Goal: Task Accomplishment & Management: Complete application form

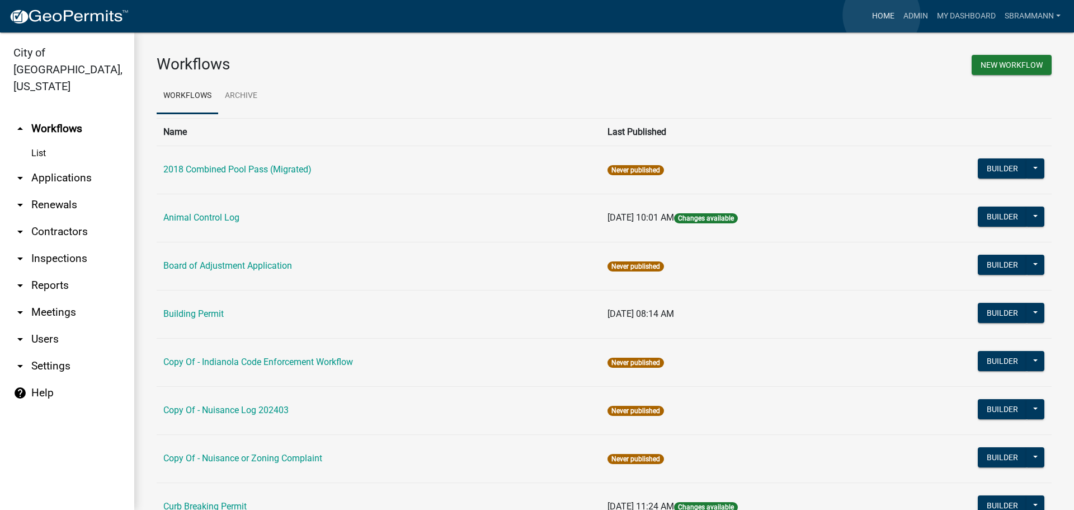
click at [882, 15] on link "Home" at bounding box center [883, 16] width 31 height 21
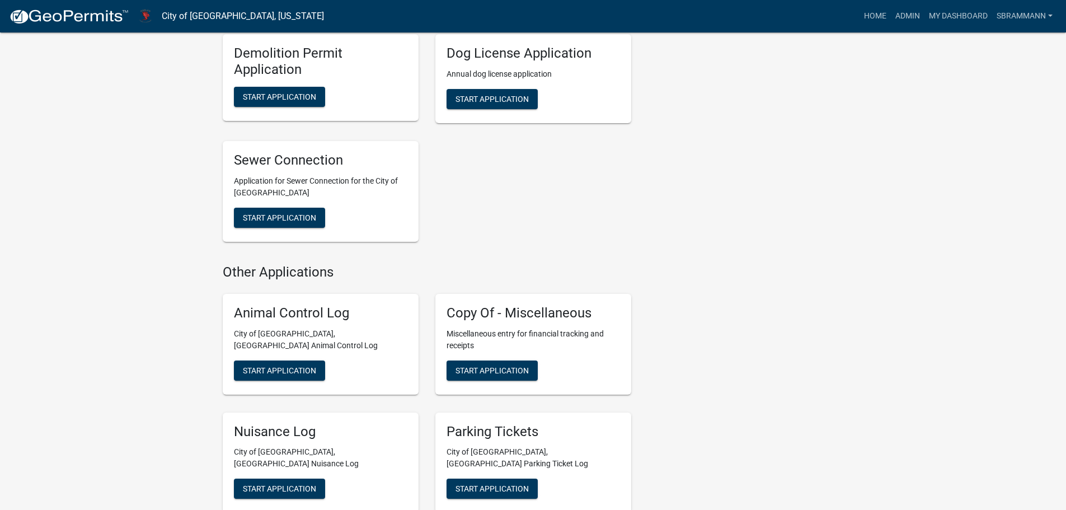
scroll to position [415, 0]
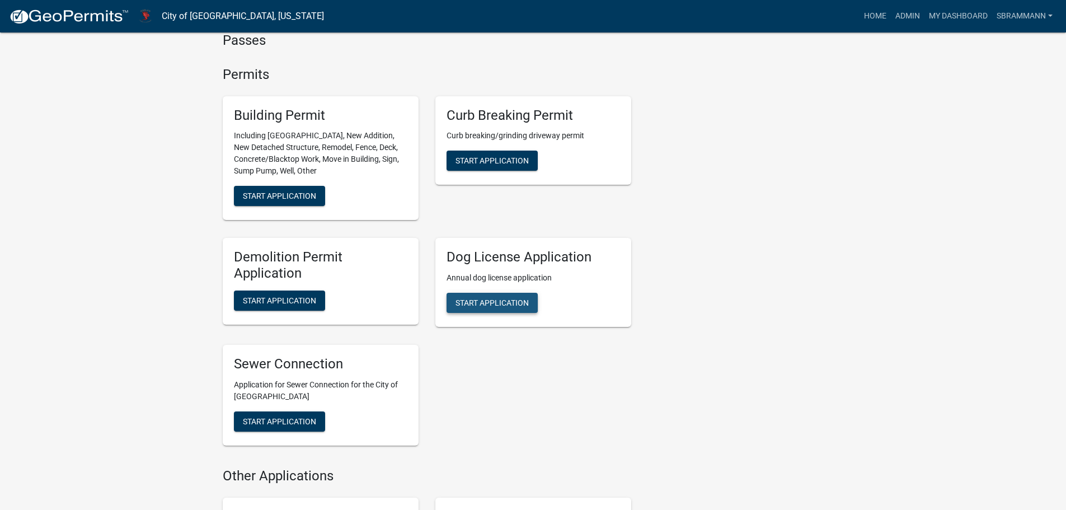
click at [486, 298] on span "Start Application" at bounding box center [491, 302] width 73 height 9
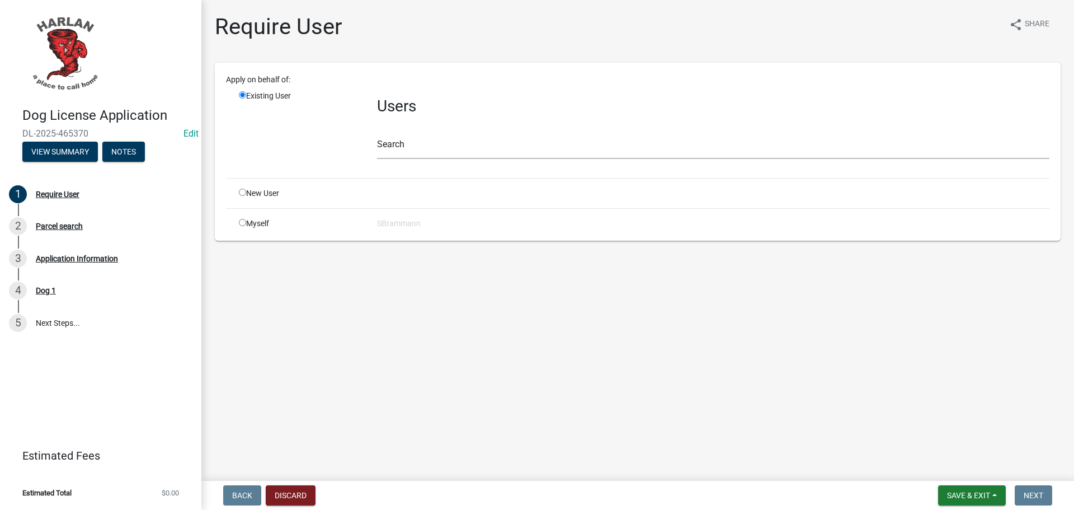
click at [242, 222] on input "radio" at bounding box center [242, 222] width 7 height 7
radio input "true"
radio input "false"
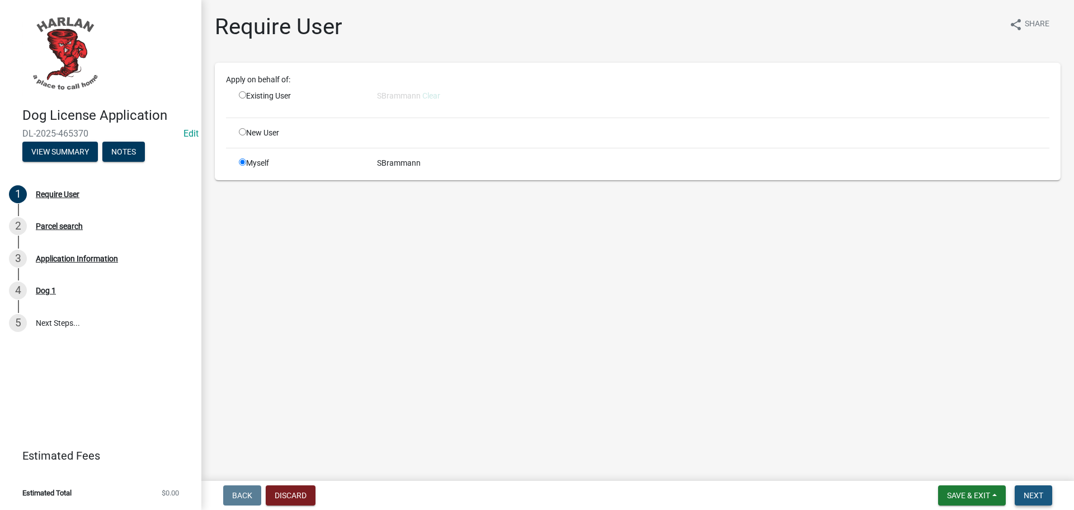
click at [1030, 498] on span "Next" at bounding box center [1034, 495] width 20 height 9
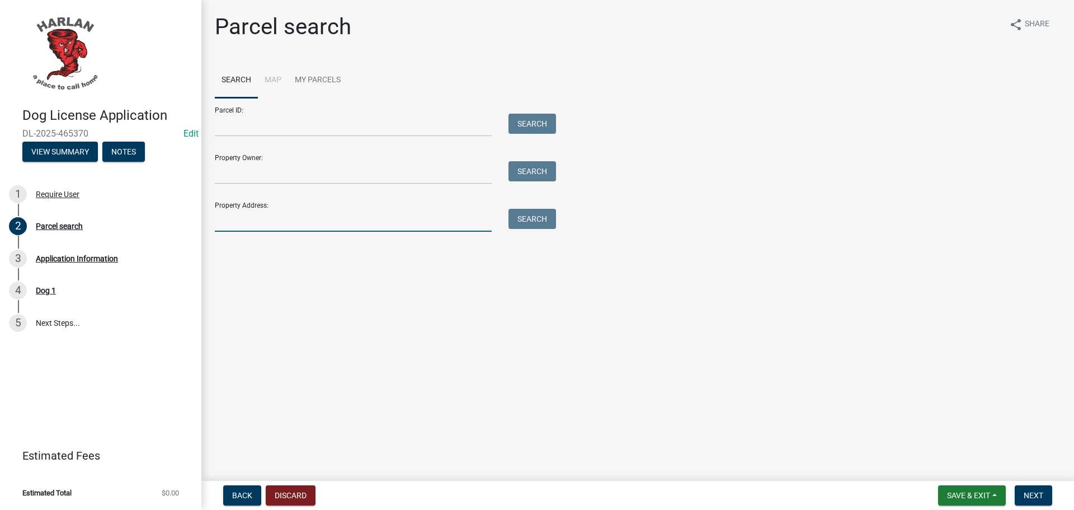
click at [238, 220] on input "Property Address:" at bounding box center [353, 220] width 277 height 23
type input "7"
type input "[STREET_ADDRESS]"
click at [534, 218] on button "Search" at bounding box center [533, 219] width 48 height 20
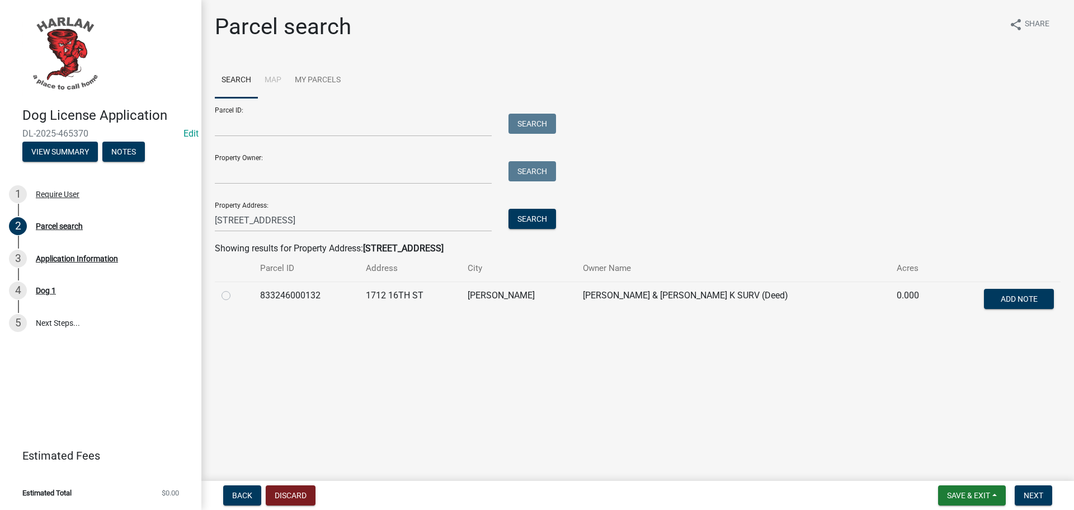
click at [235, 289] on label at bounding box center [235, 289] width 0 height 0
click at [235, 296] on input "radio" at bounding box center [238, 292] width 7 height 7
radio input "true"
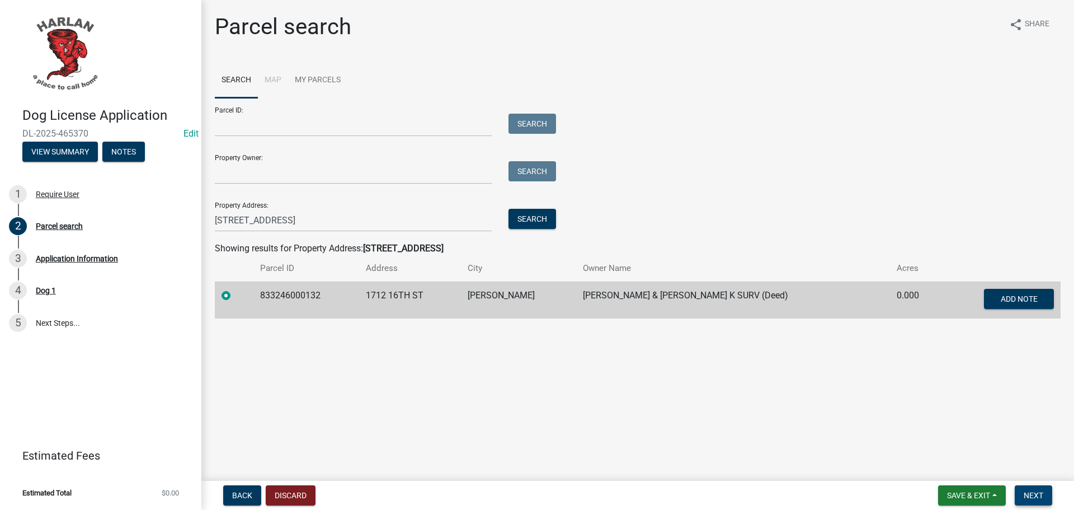
click at [1036, 496] on span "Next" at bounding box center [1034, 495] width 20 height 9
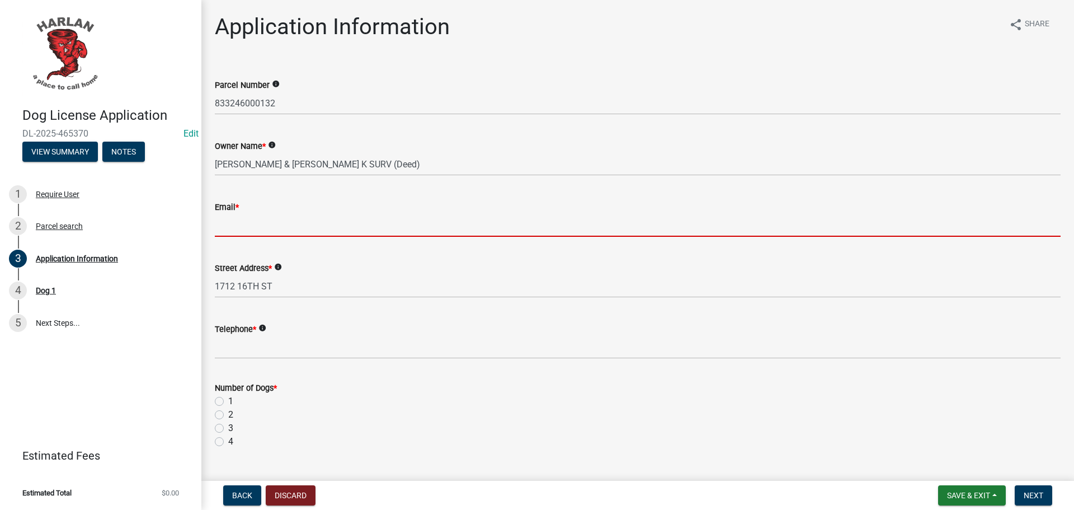
click at [232, 233] on input "Email *" at bounding box center [638, 225] width 846 height 23
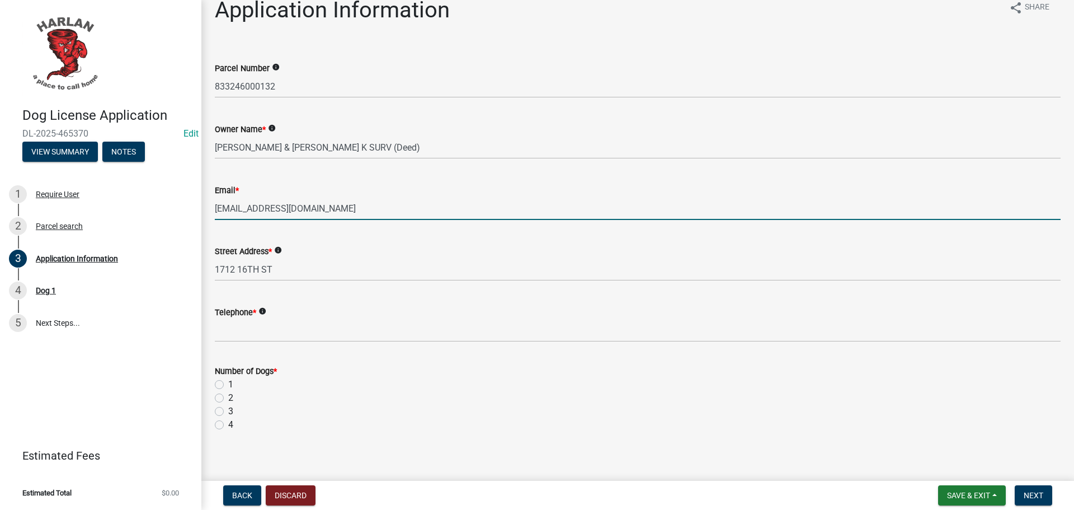
scroll to position [26, 0]
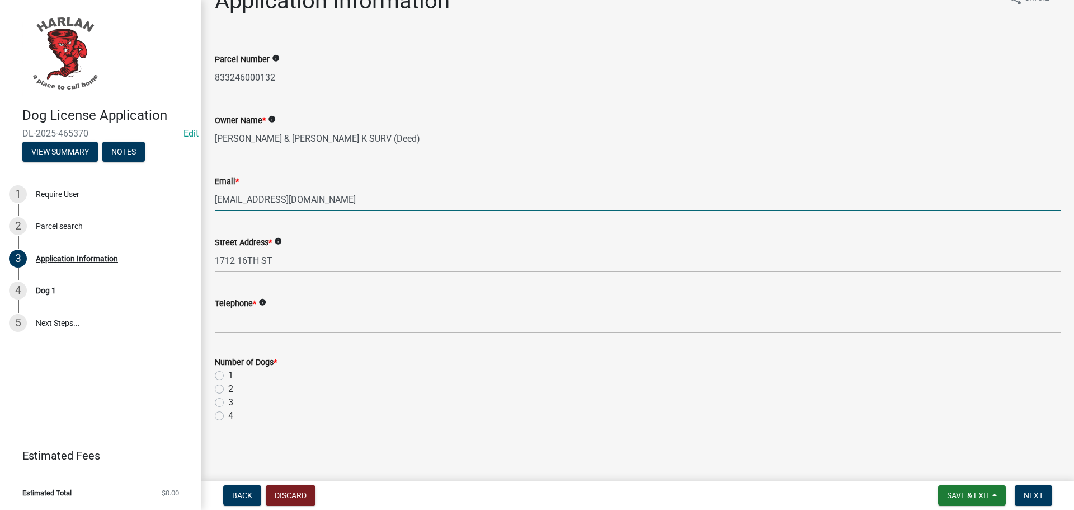
type input "[EMAIL_ADDRESS][DOMAIN_NAME]"
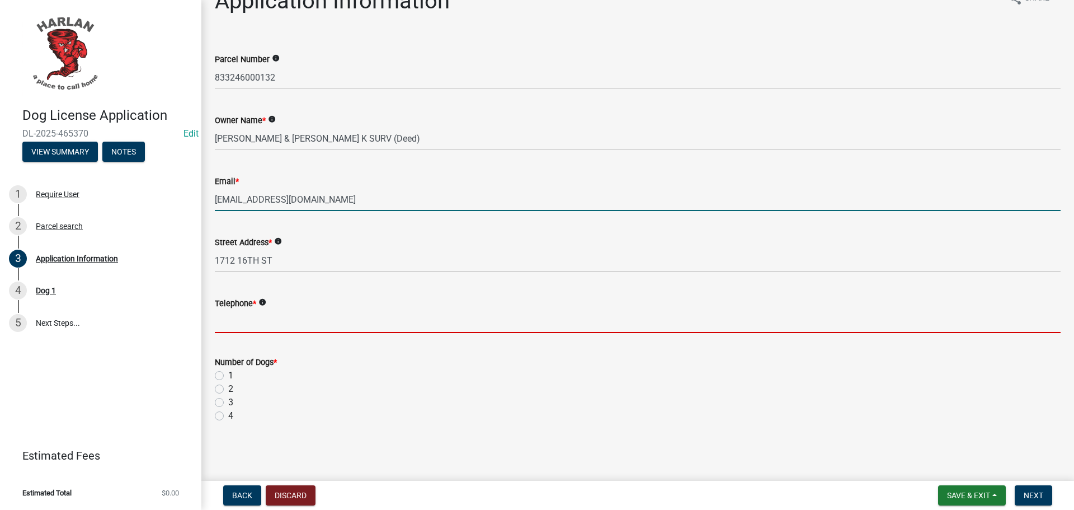
click at [245, 322] on input "Telephone *" at bounding box center [638, 321] width 846 height 23
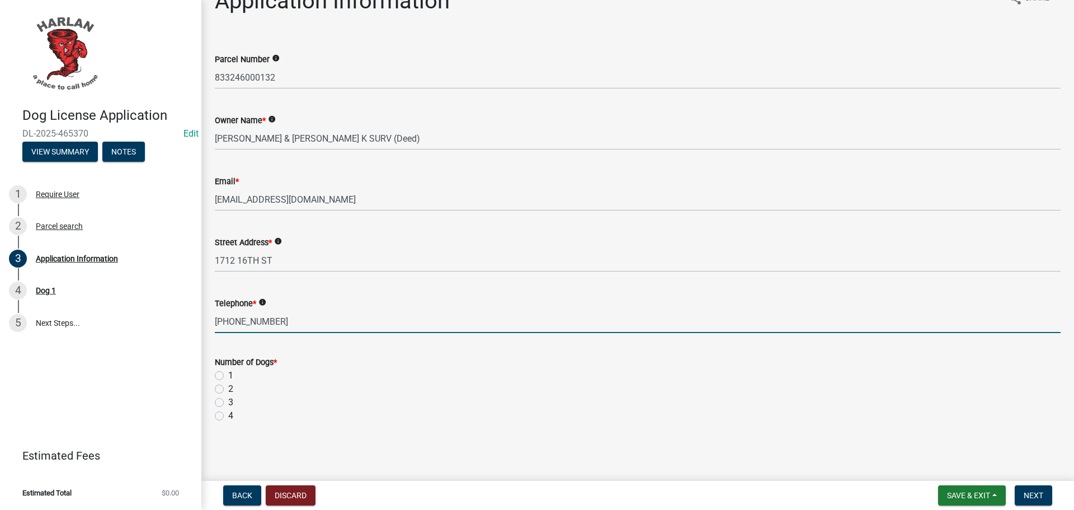
type input "[PHONE_NUMBER]"
click at [228, 375] on label "1" at bounding box center [230, 375] width 5 height 13
click at [228, 375] on input "1" at bounding box center [231, 372] width 7 height 7
radio input "true"
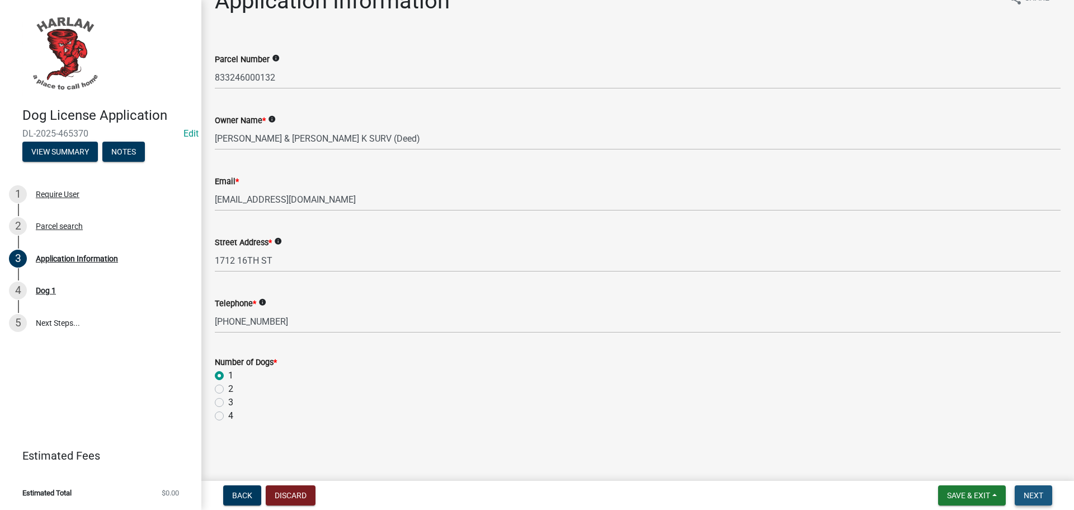
click at [1044, 502] on button "Next" at bounding box center [1033, 495] width 37 height 20
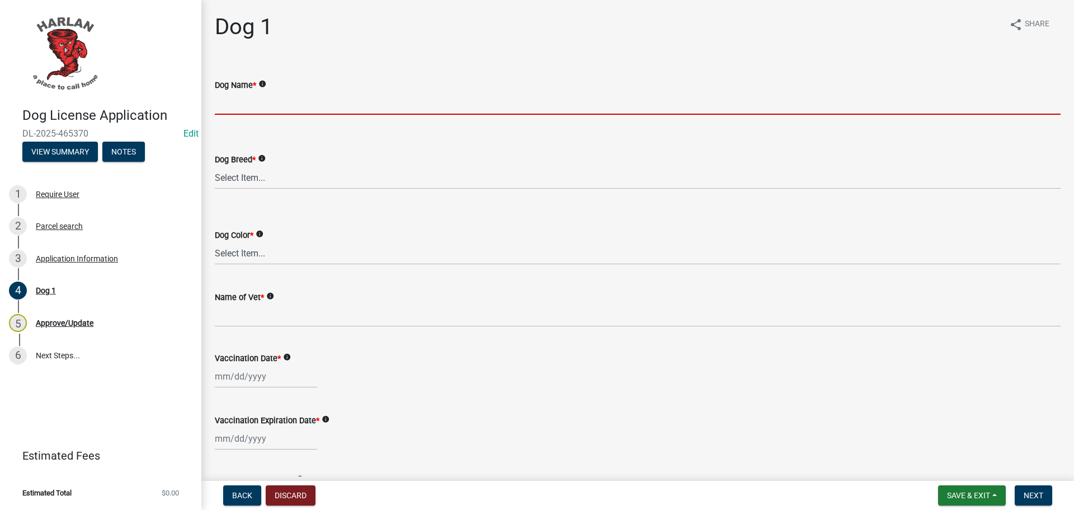
click at [237, 99] on input "Dog Name *" at bounding box center [638, 103] width 846 height 23
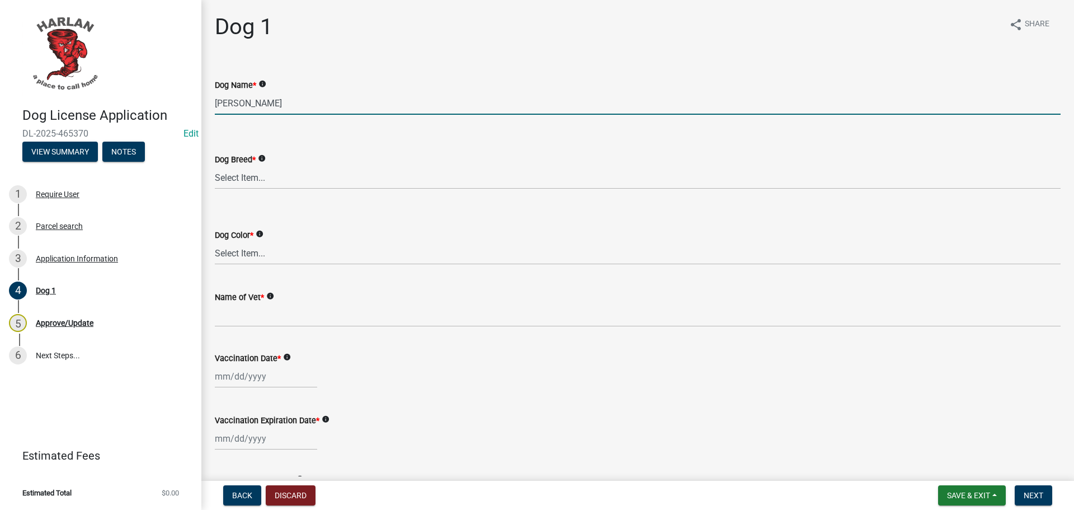
type input "[PERSON_NAME]"
click at [246, 173] on select "Select Item... Mix Unknown Afador Affenhuahua Affenpinscher Afghan Hound Aireda…" at bounding box center [638, 177] width 846 height 23
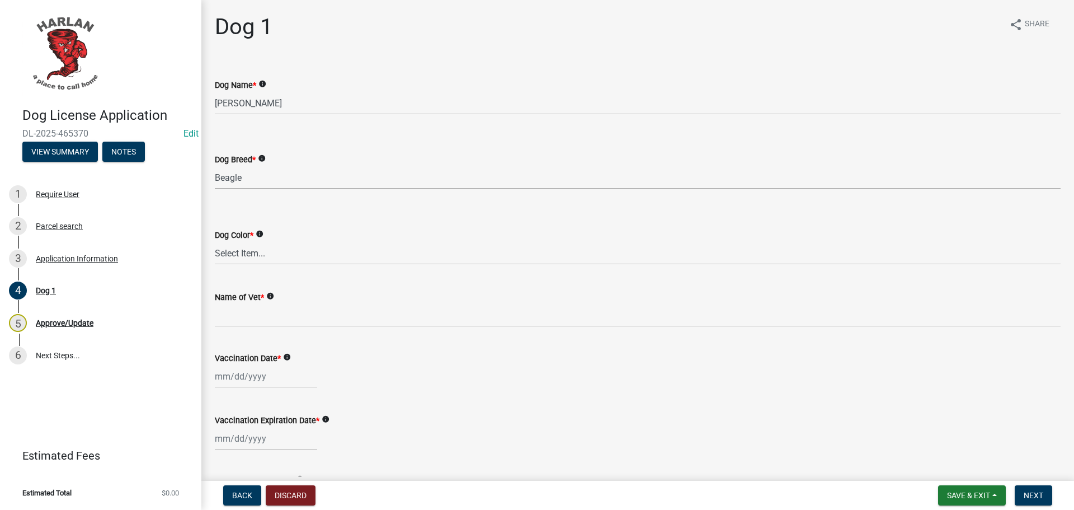
click at [215, 166] on select "Select Item... Mix Unknown Afador Affenhuahua Affenpinscher Afghan Hound Aireda…" at bounding box center [638, 177] width 846 height 23
select select "98c9ae34-42e2-4dd3-af5e-a3cfa941b89d"
click at [237, 252] on select "Select Item... Black Blue Brown Cream Gold Gray Red White Yellow" at bounding box center [638, 253] width 846 height 23
click at [215, 242] on select "Select Item... Black Blue Brown Cream Gold Gray Red White Yellow" at bounding box center [638, 253] width 846 height 23
select select "18311bb8-0e5c-48c8-b03f-6c897af3b95e"
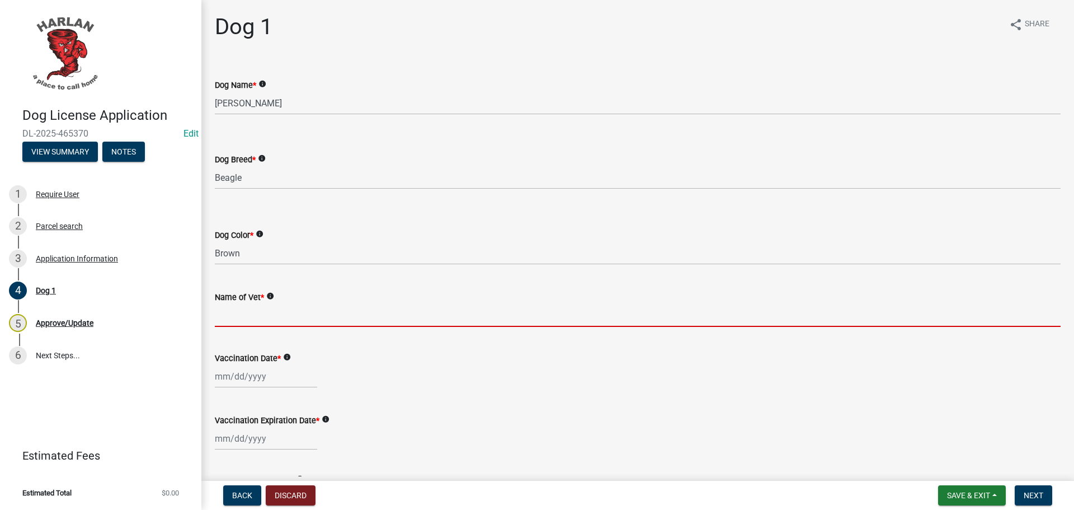
click at [236, 317] on input "Name of Vet *" at bounding box center [638, 315] width 846 height 23
type input "Midlands Humane Society"
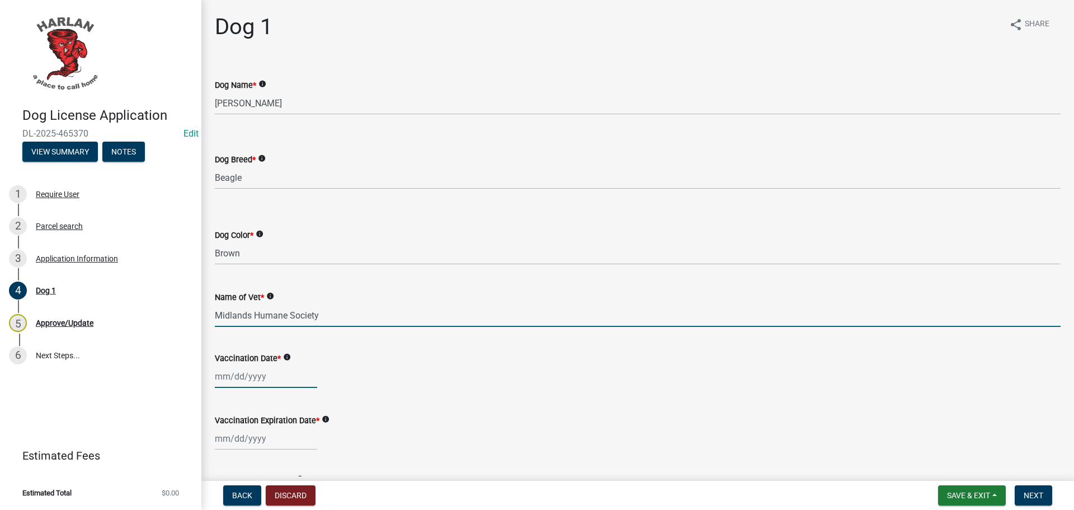
click at [223, 376] on div at bounding box center [266, 376] width 102 height 23
select select "8"
select select "2025"
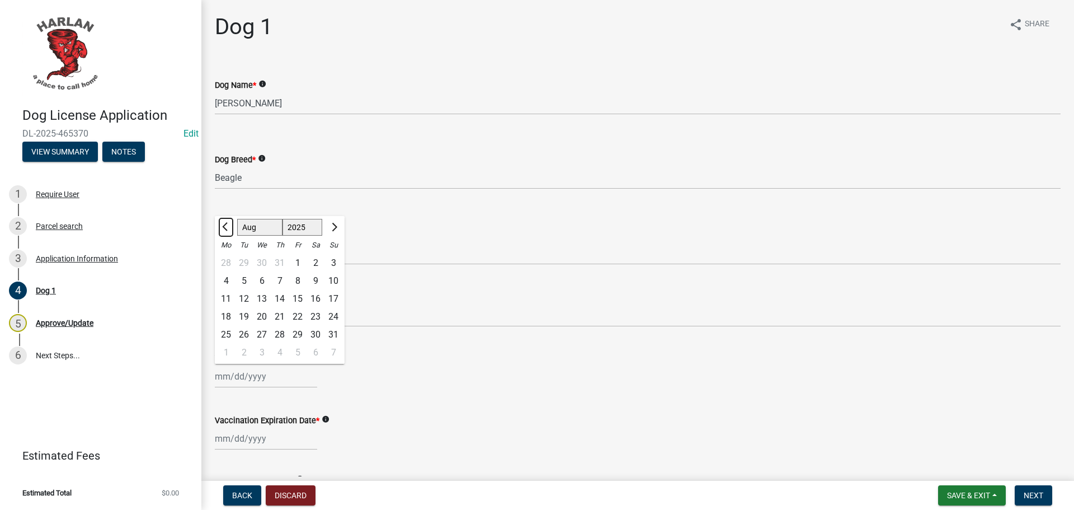
click at [224, 225] on span "Previous month" at bounding box center [226, 227] width 8 height 8
click at [333, 227] on span "Next month" at bounding box center [333, 227] width 8 height 8
select select "6"
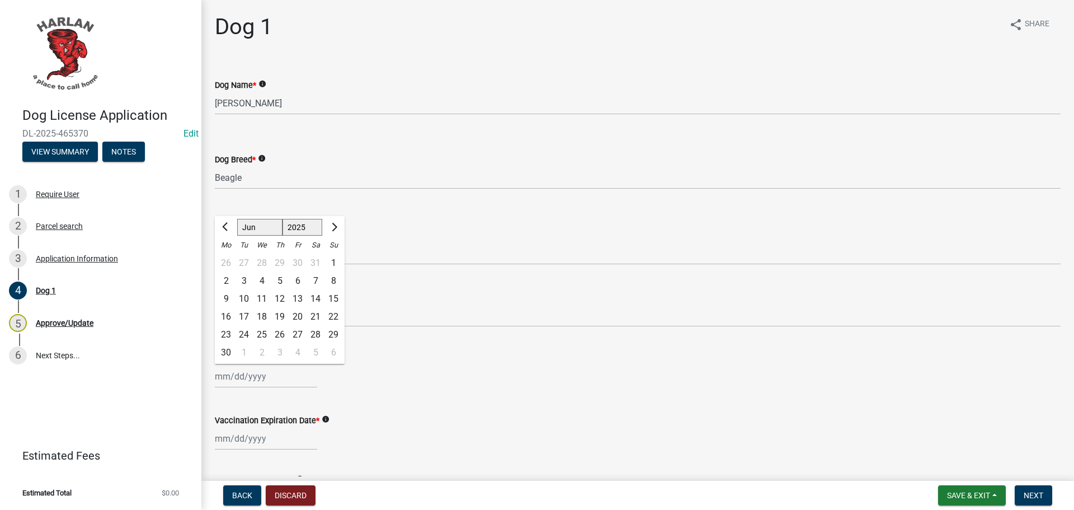
click at [223, 317] on div "16" at bounding box center [226, 317] width 18 height 18
type input "[DATE]"
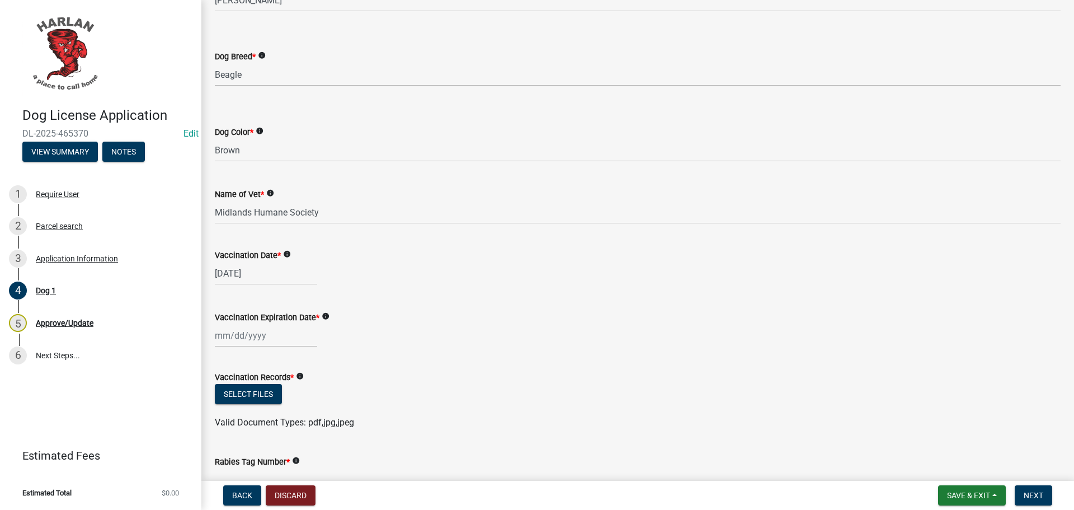
scroll to position [112, 0]
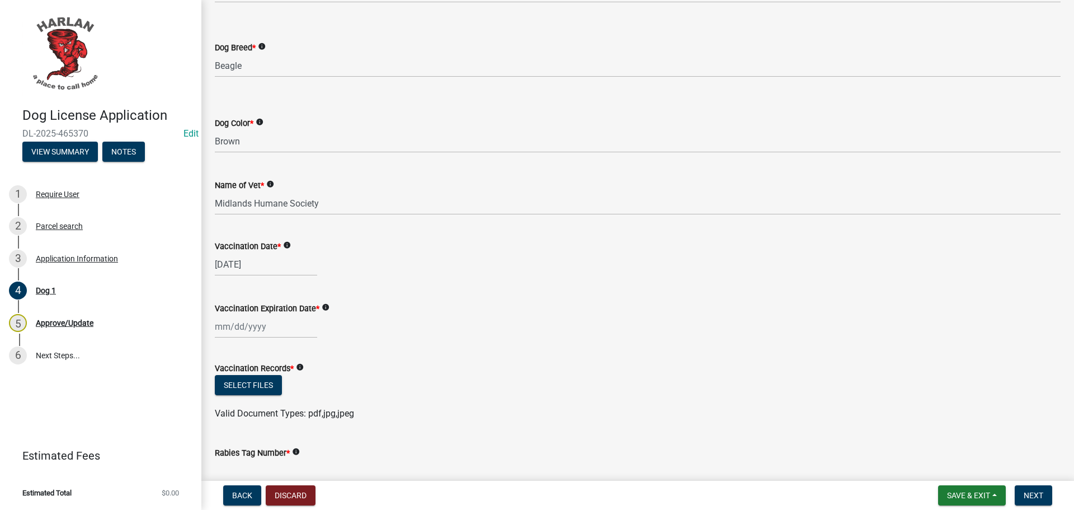
select select "8"
select select "2025"
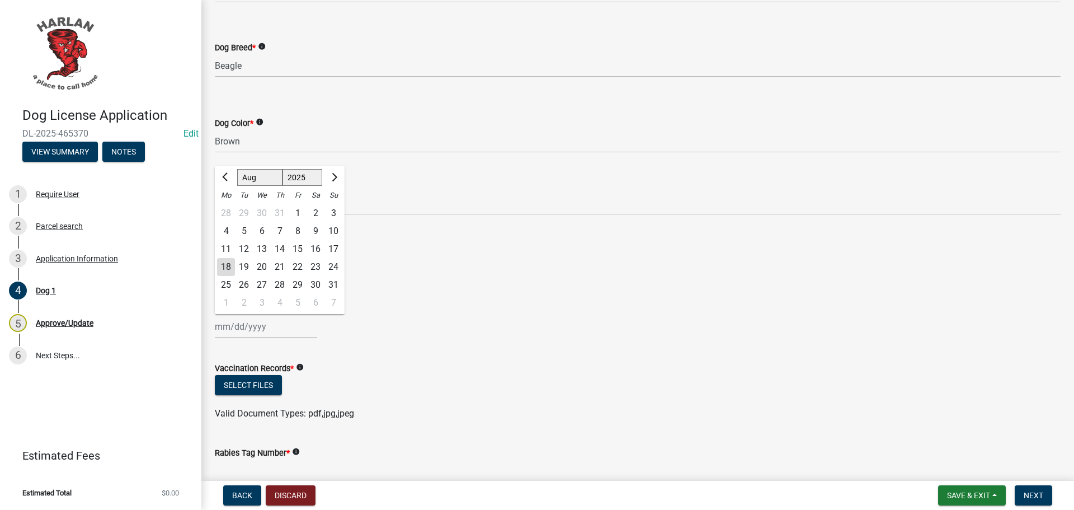
click at [251, 327] on div "[PERSON_NAME] Feb Mar Apr [PERSON_NAME][DATE] Oct Nov [DATE] 1526 1527 1528 152…" at bounding box center [266, 326] width 102 height 23
click at [225, 176] on span "Previous month" at bounding box center [226, 177] width 8 height 8
select select "6"
click at [304, 177] on select "1525 1526 1527 1528 1529 1530 1531 1532 1533 1534 1535 1536 1537 1538 1539 1540…" at bounding box center [303, 177] width 40 height 17
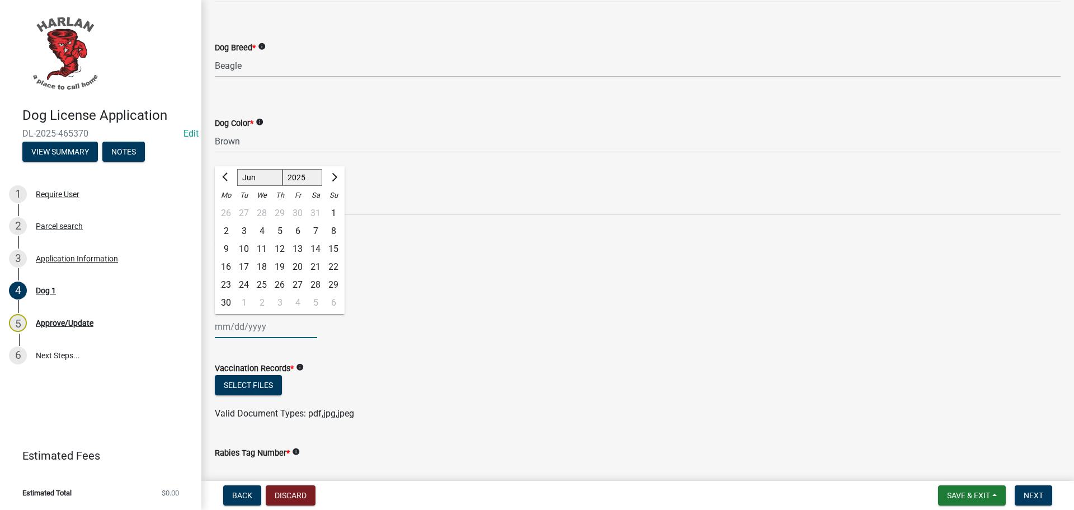
select select "2026"
click at [283, 169] on select "1525 1526 1527 1528 1529 1530 1531 1532 1533 1534 1535 1536 1537 1538 1539 1540…" at bounding box center [303, 177] width 40 height 17
click at [243, 248] on div "16" at bounding box center [244, 249] width 18 height 18
type input "[DATE]"
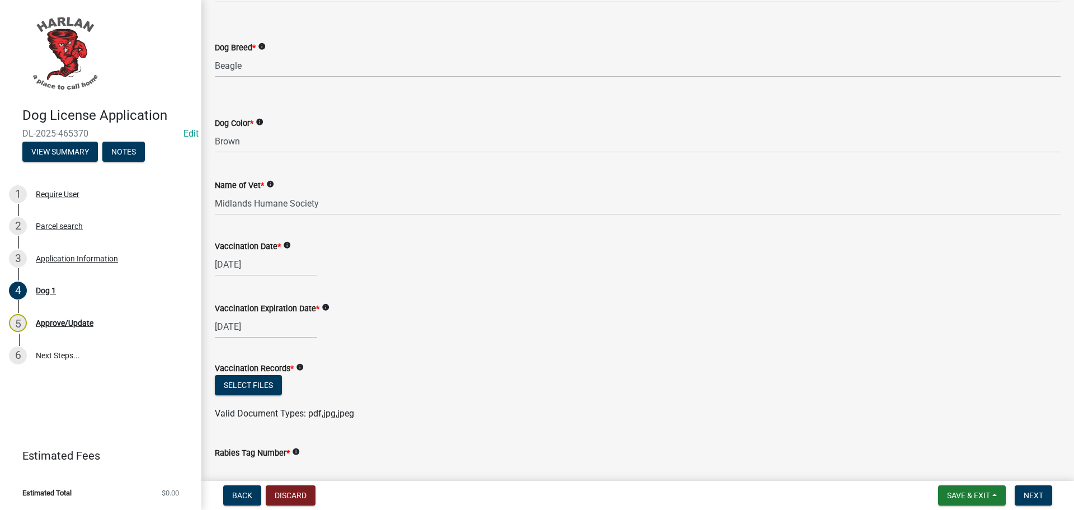
scroll to position [168, 0]
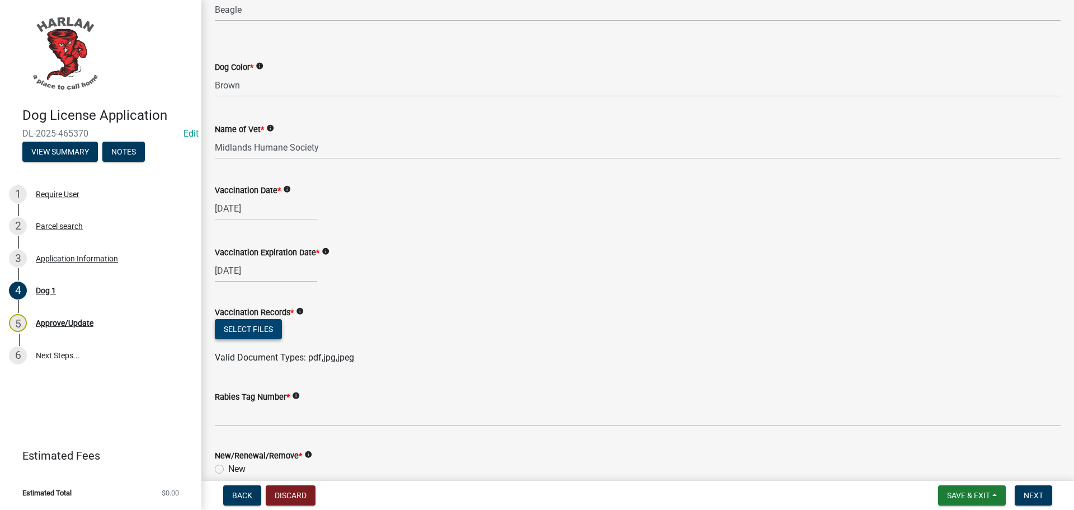
click at [253, 330] on button "Select files" at bounding box center [248, 329] width 67 height 20
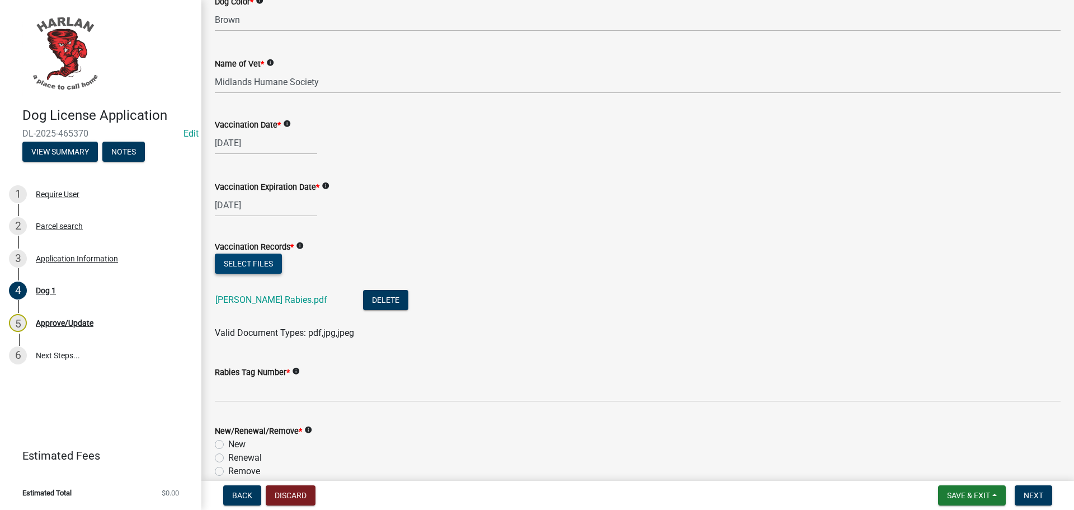
scroll to position [392, 0]
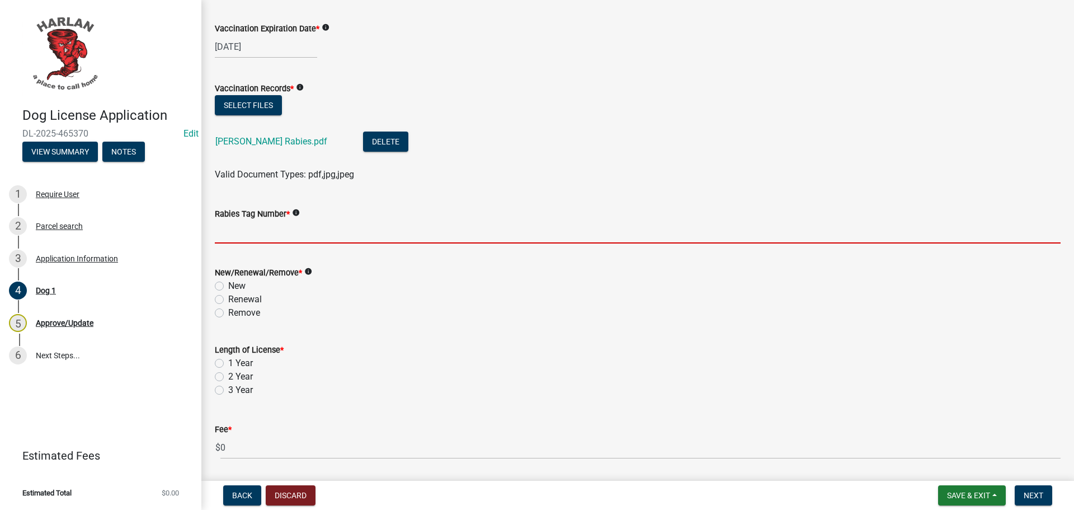
click at [236, 241] on input "Rabies Tag Number *" at bounding box center [638, 231] width 846 height 23
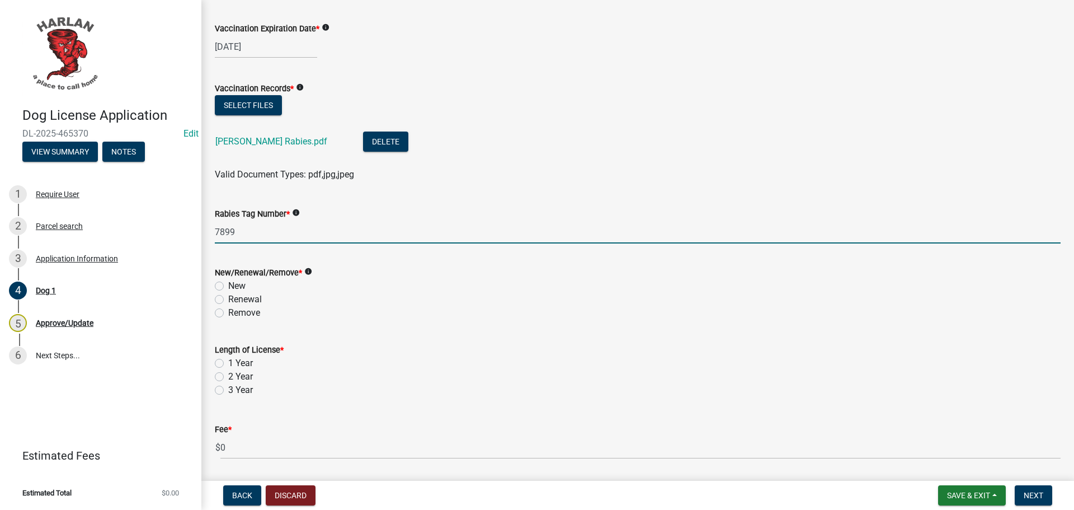
type input "7899"
click at [228, 286] on label "New" at bounding box center [236, 285] width 17 height 13
click at [228, 286] on input "New" at bounding box center [231, 282] width 7 height 7
radio input "true"
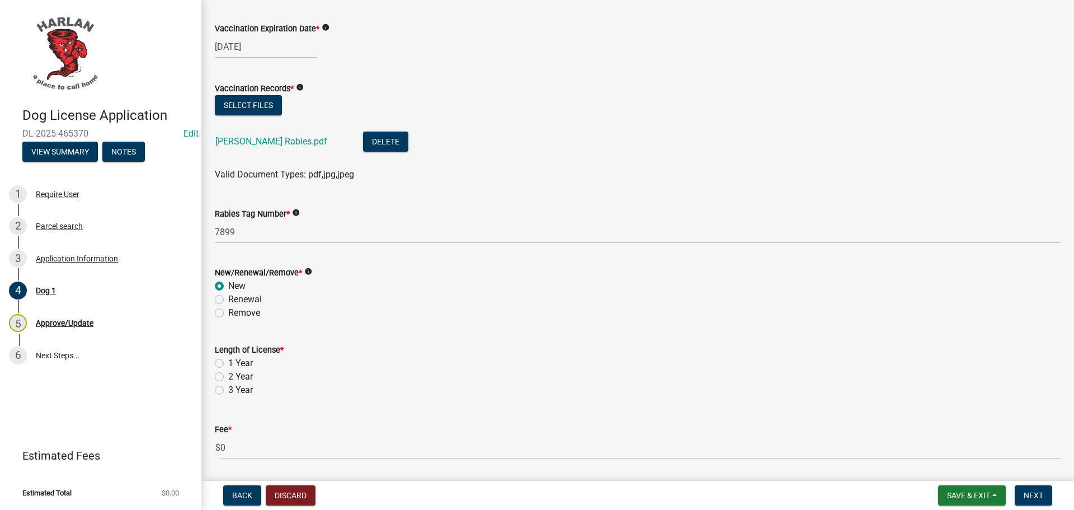
click at [228, 361] on label "1 Year" at bounding box center [240, 362] width 25 height 13
click at [228, 361] on input "1 Year" at bounding box center [231, 359] width 7 height 7
radio input "true"
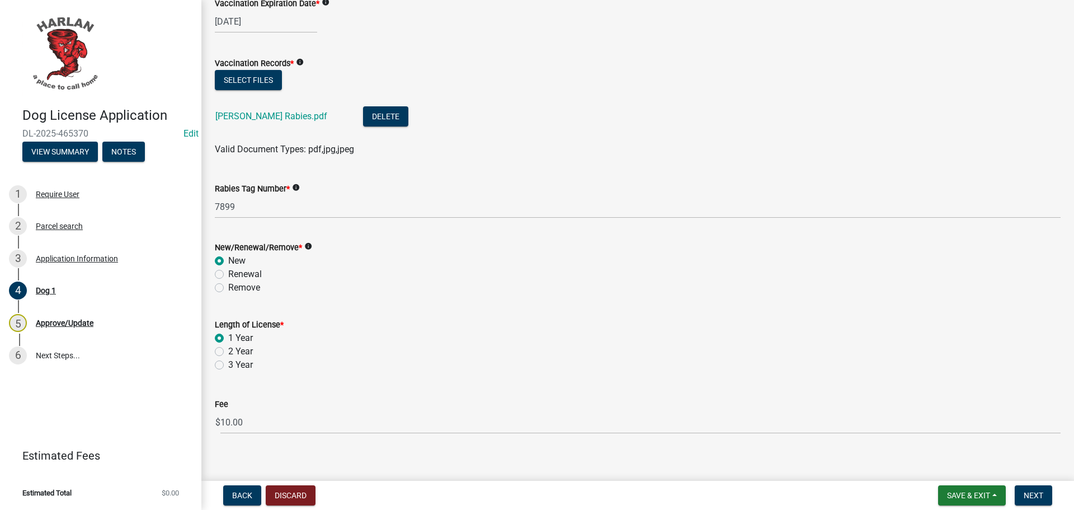
scroll to position [428, 0]
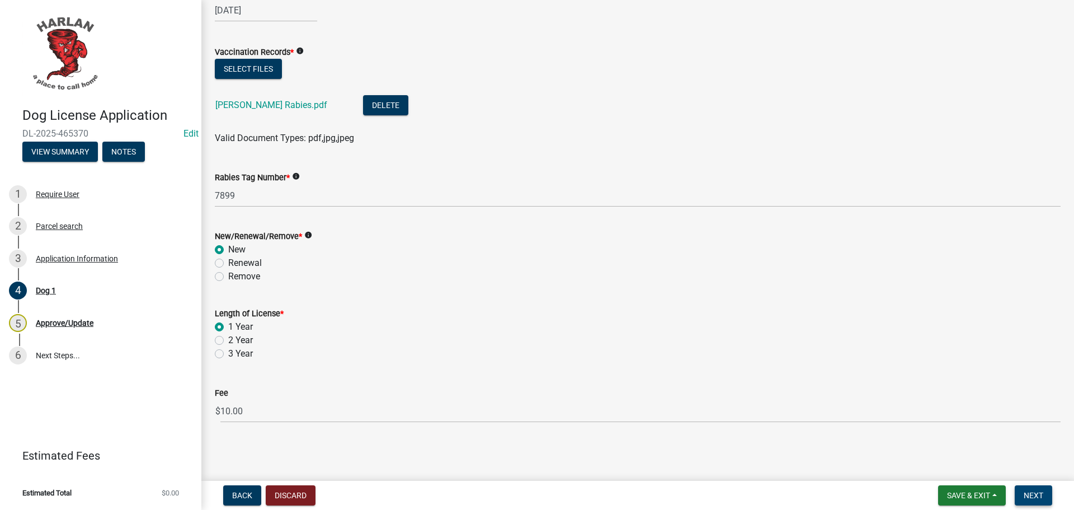
click at [1033, 496] on span "Next" at bounding box center [1034, 495] width 20 height 9
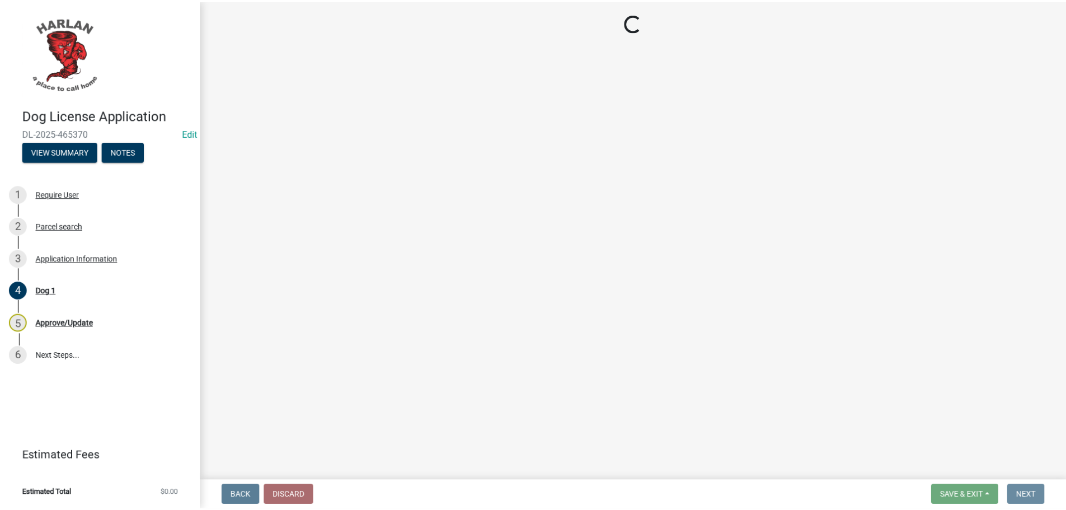
scroll to position [0, 0]
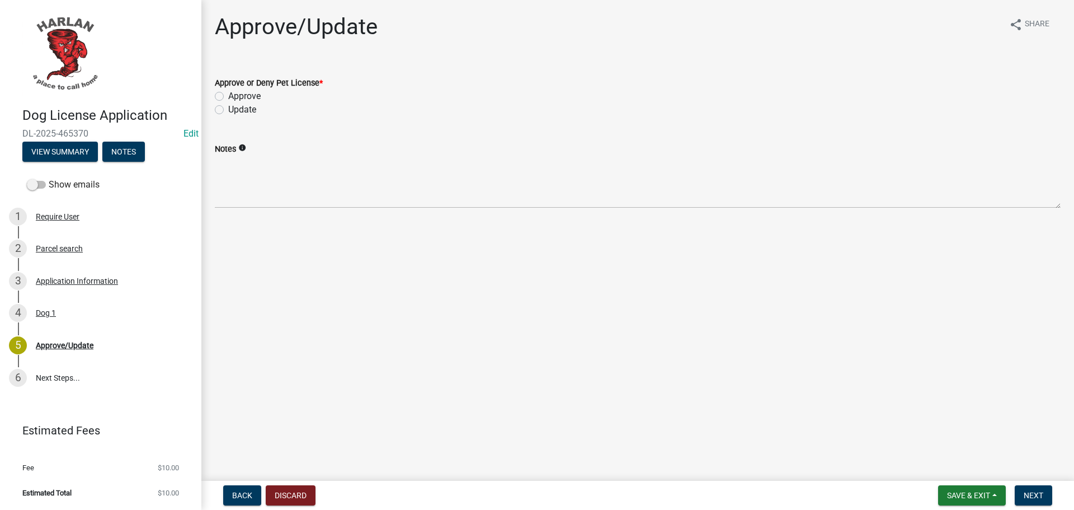
click at [228, 96] on label "Approve" at bounding box center [244, 96] width 32 height 13
click at [228, 96] on input "Approve" at bounding box center [231, 93] width 7 height 7
radio input "true"
click at [1031, 498] on span "Next" at bounding box center [1034, 495] width 20 height 9
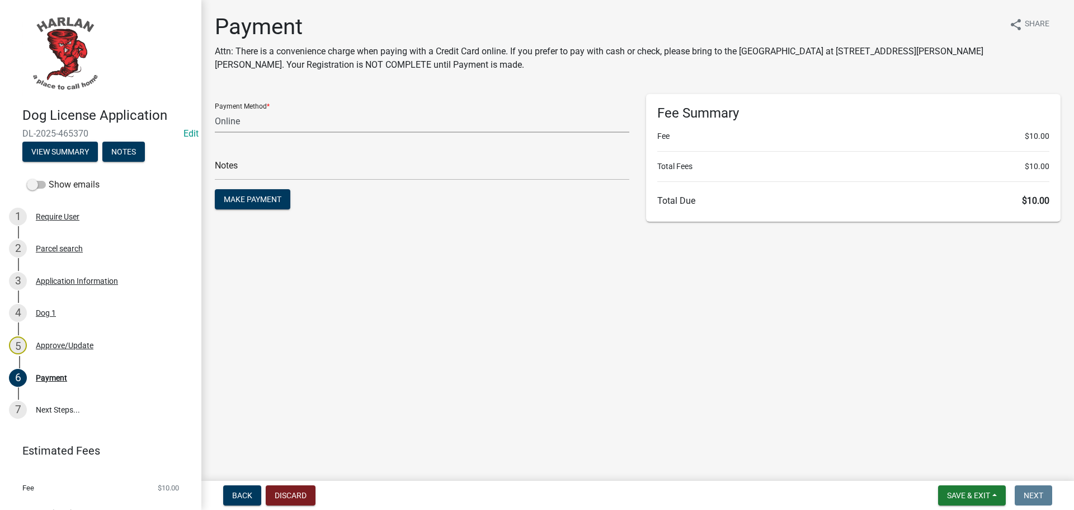
click at [224, 119] on select "Credit Card POS Check Cash Online" at bounding box center [422, 121] width 415 height 23
select select "2: 1"
click at [215, 110] on select "Credit Card POS Check Cash Online" at bounding box center [422, 121] width 415 height 23
click at [236, 200] on span "Make Payment" at bounding box center [253, 199] width 58 height 9
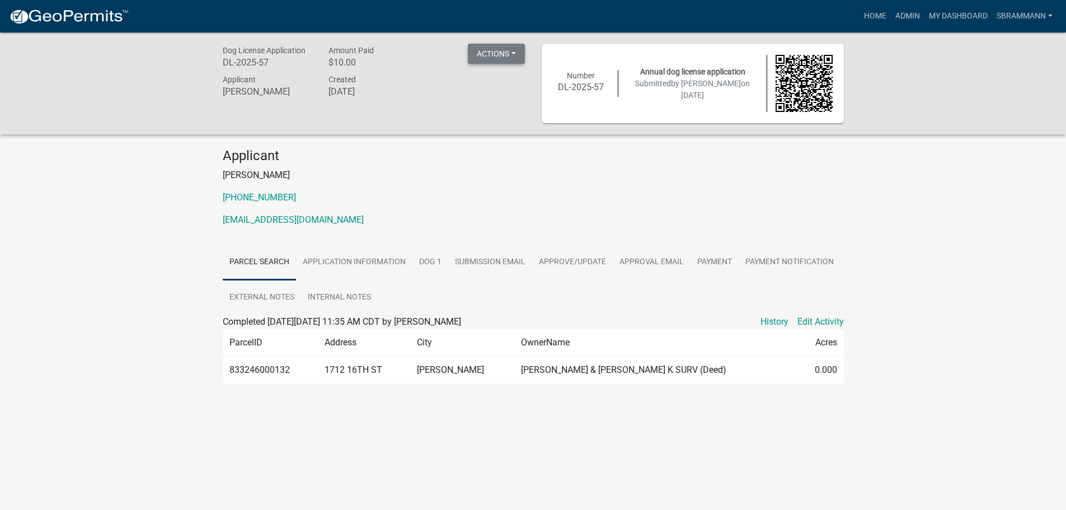
click at [502, 49] on button "Actions" at bounding box center [496, 54] width 57 height 20
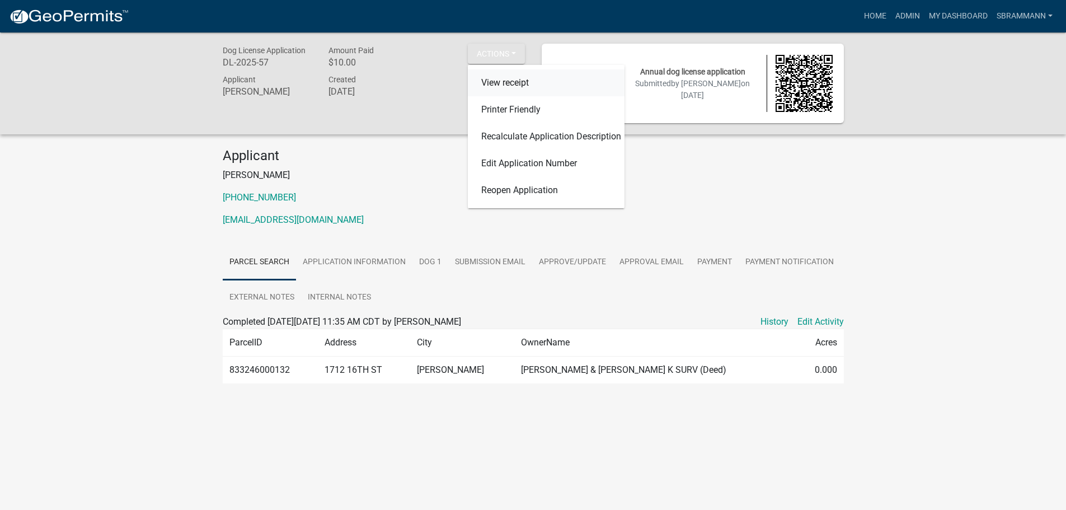
click at [505, 81] on link "View receipt" at bounding box center [546, 82] width 157 height 27
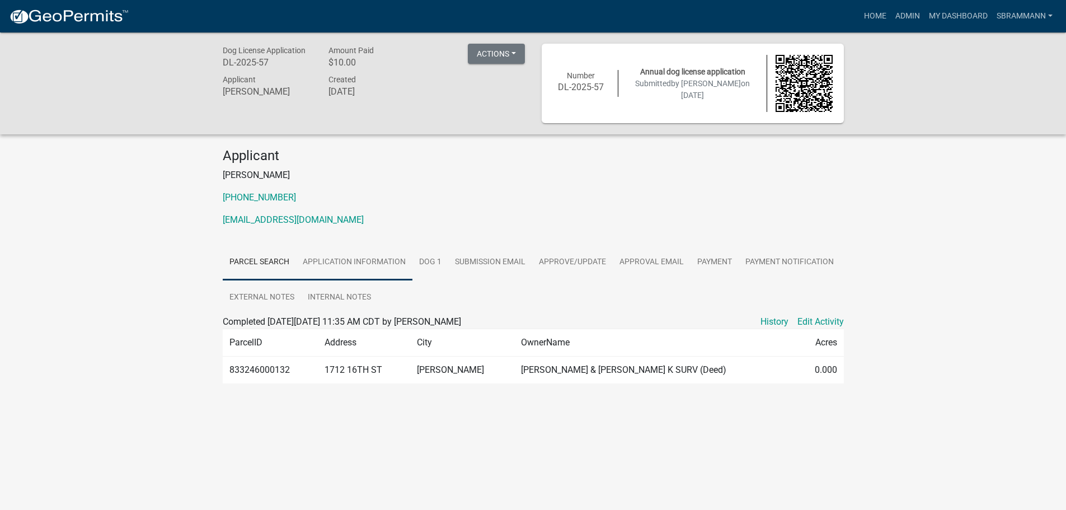
click at [330, 255] on link "Application Information" at bounding box center [354, 263] width 116 height 36
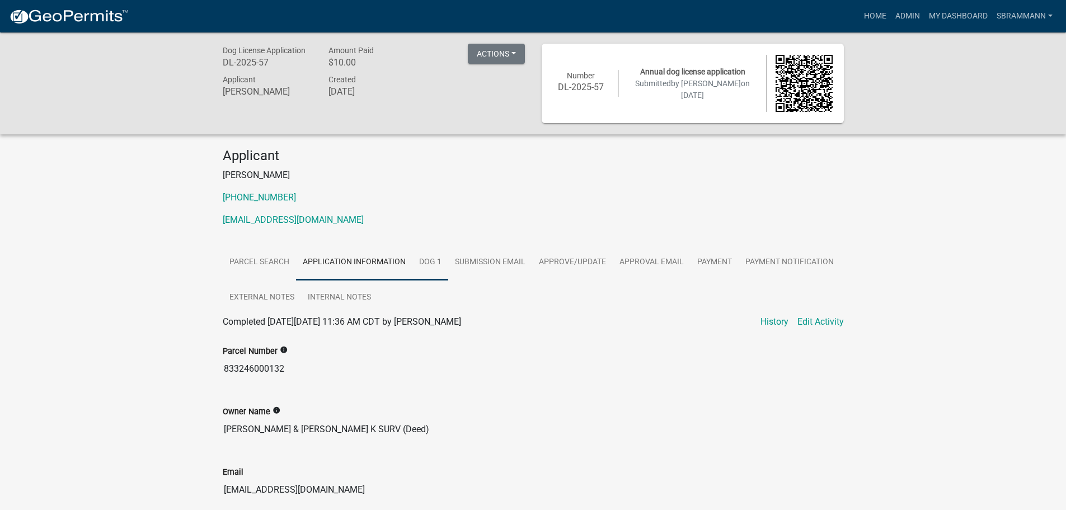
click at [427, 262] on link "Dog 1" at bounding box center [430, 263] width 36 height 36
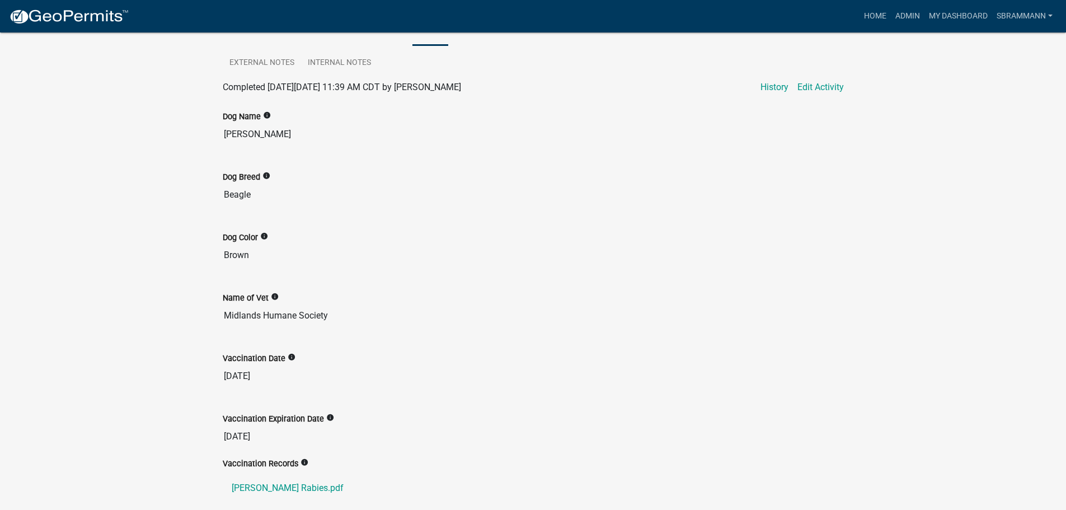
scroll to position [336, 0]
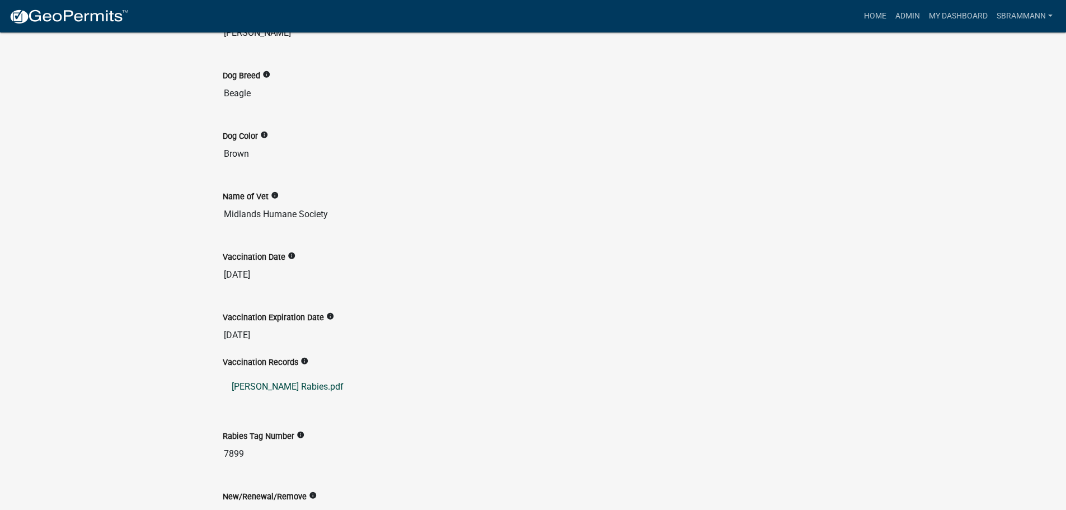
click at [272, 386] on link "[PERSON_NAME] Rabies.pdf" at bounding box center [533, 386] width 621 height 27
